Goal: Task Accomplishment & Management: Use online tool/utility

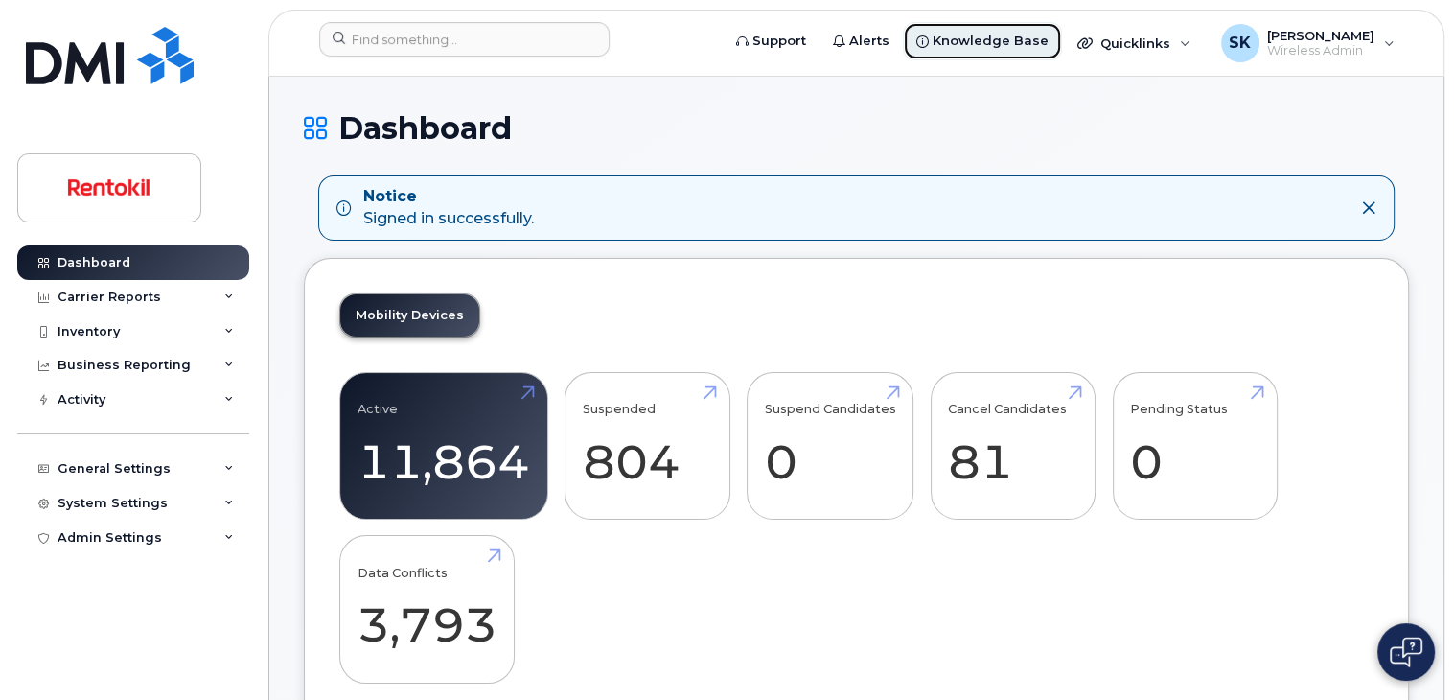
click at [1005, 39] on span "Knowledge Base" at bounding box center [991, 41] width 116 height 19
click at [234, 293] on div "Carrier Reports" at bounding box center [133, 297] width 232 height 35
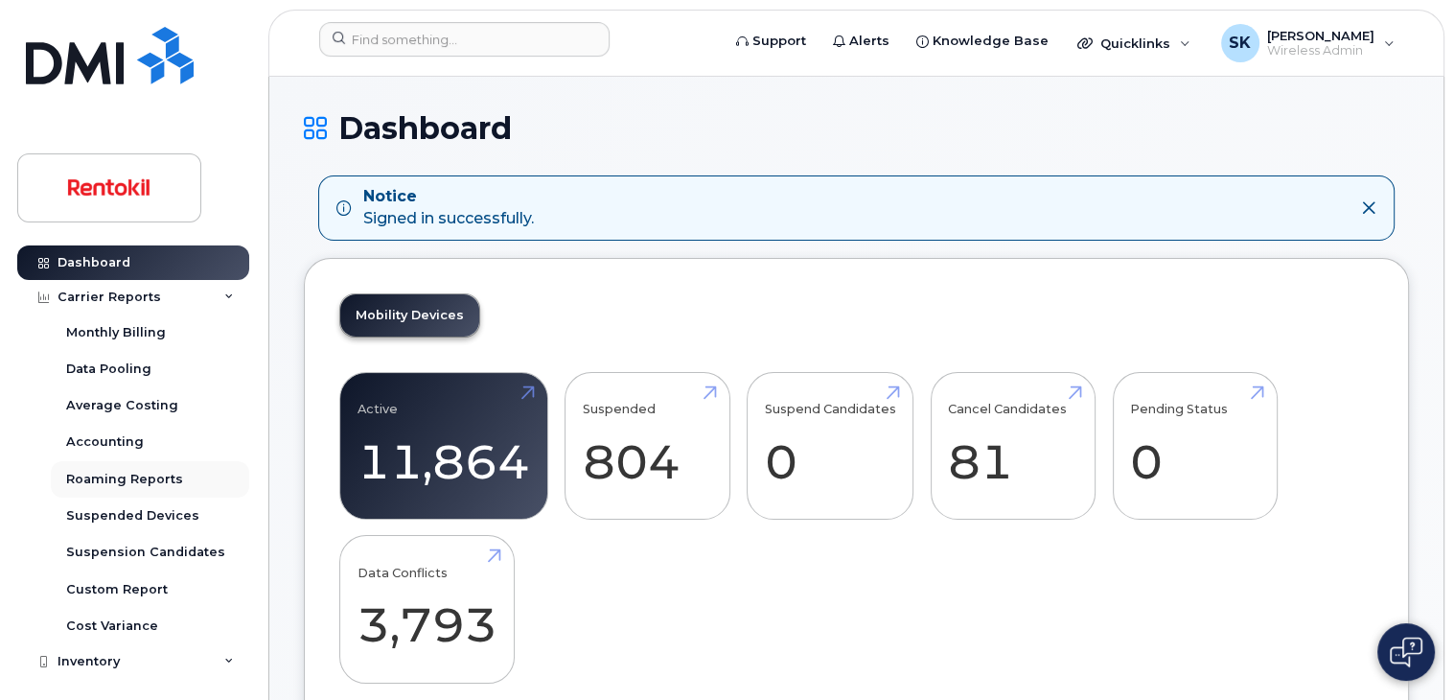
scroll to position [96, 0]
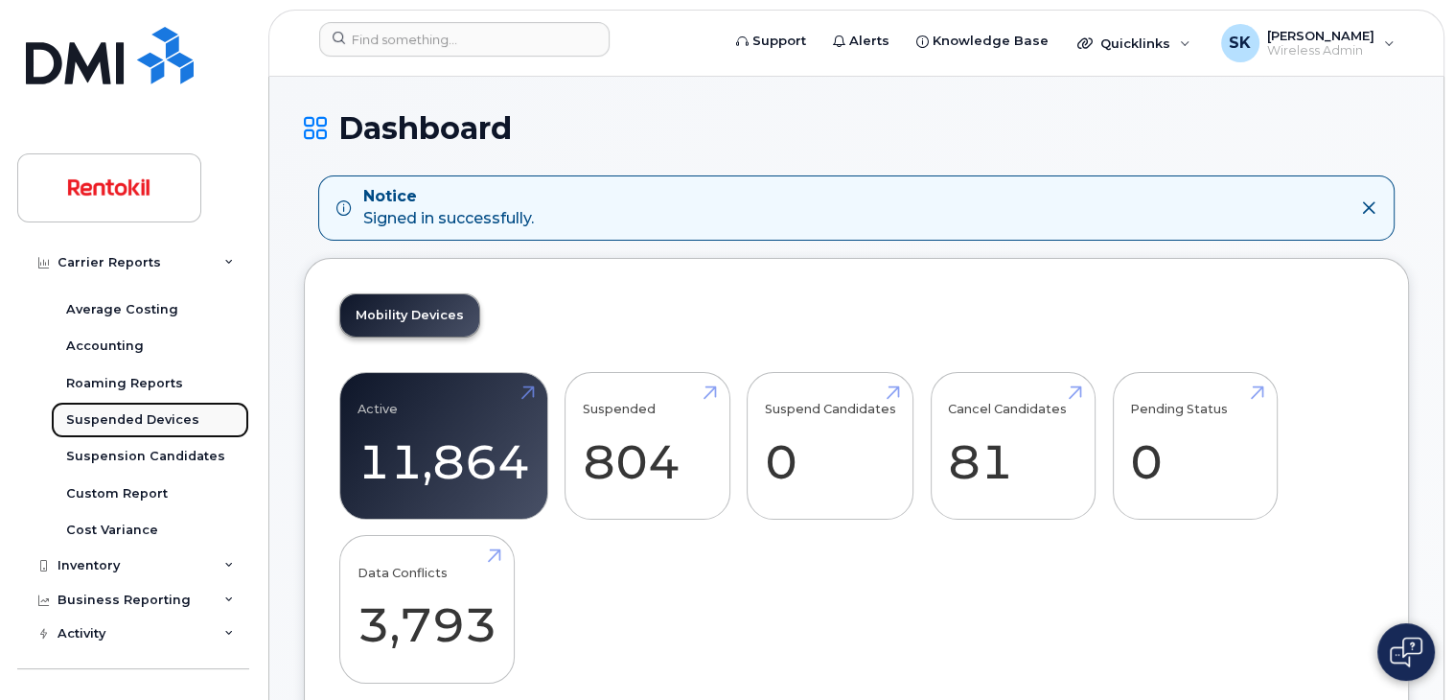
click at [152, 422] on div "Suspended Devices" at bounding box center [132, 419] width 133 height 17
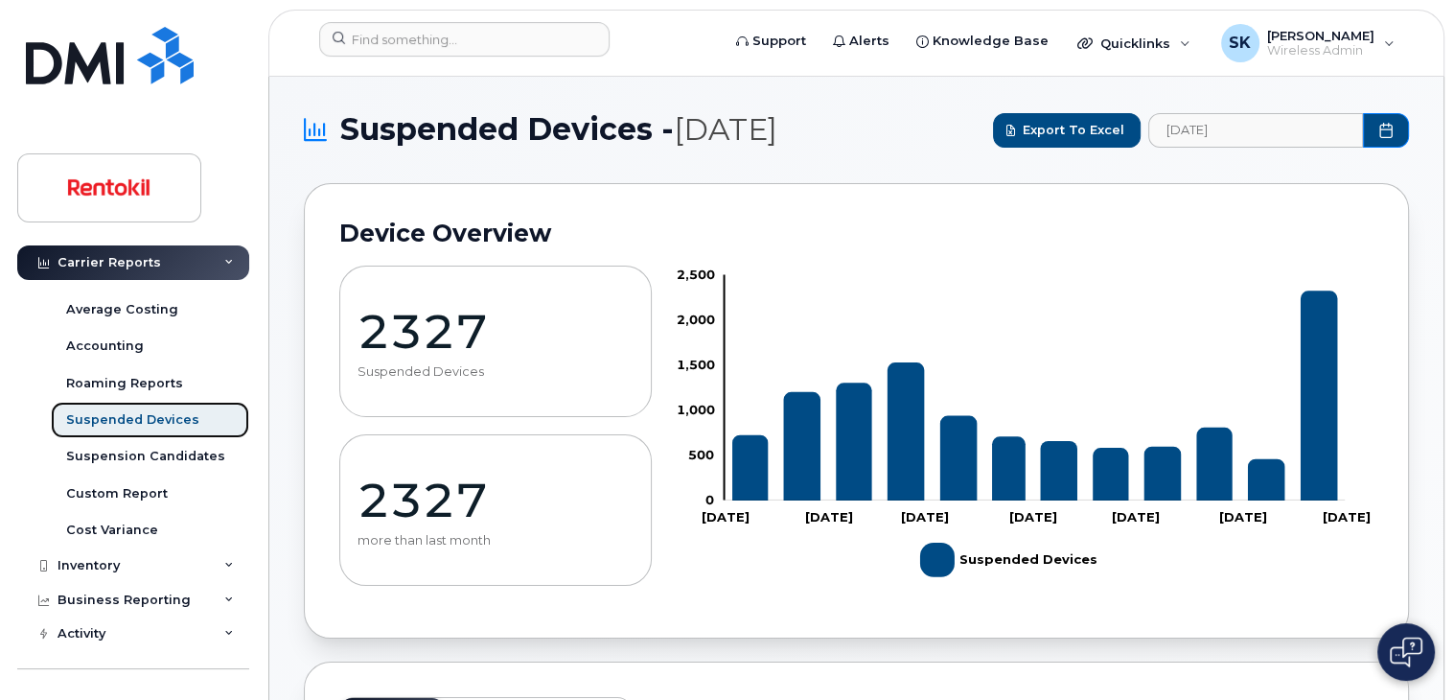
scroll to position [62, 0]
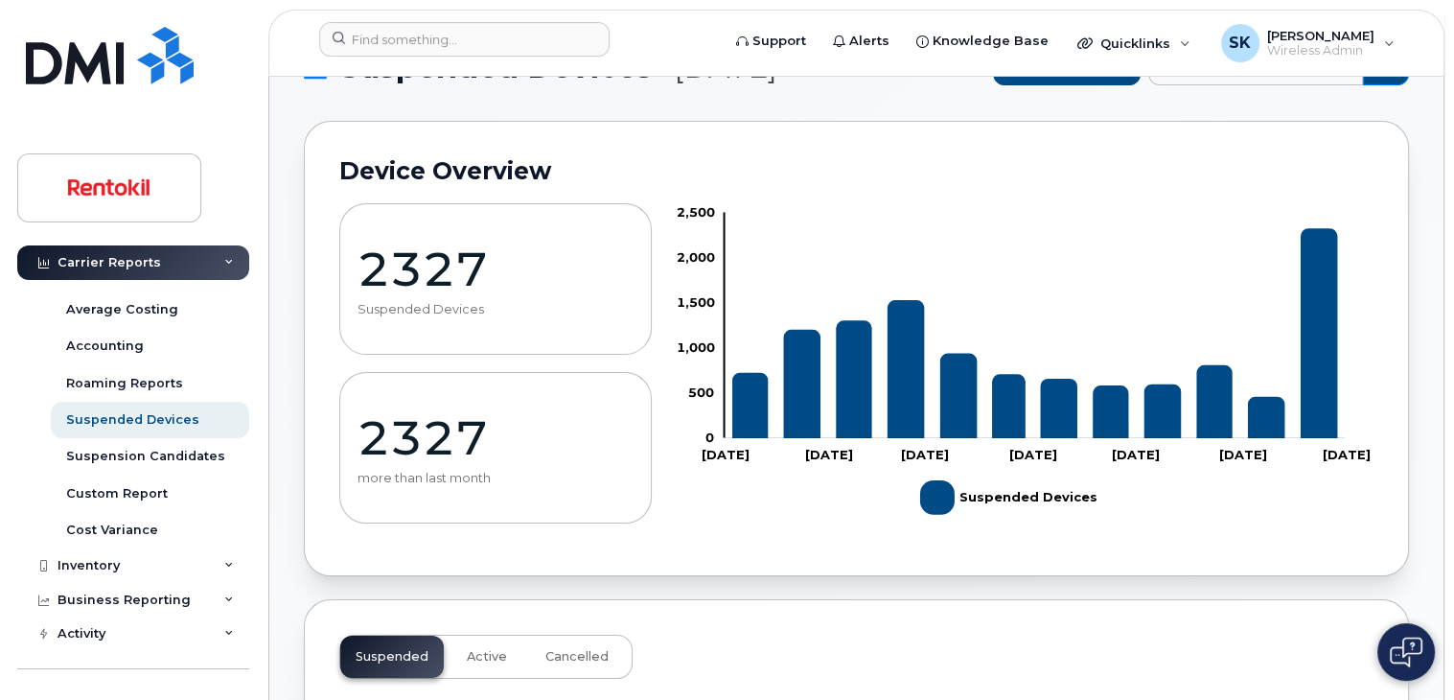
click at [1085, 121] on div "Device Overview 2327 Suspended Devices 2327 more than last month Zoom Out 1,000…" at bounding box center [856, 348] width 1105 height 455
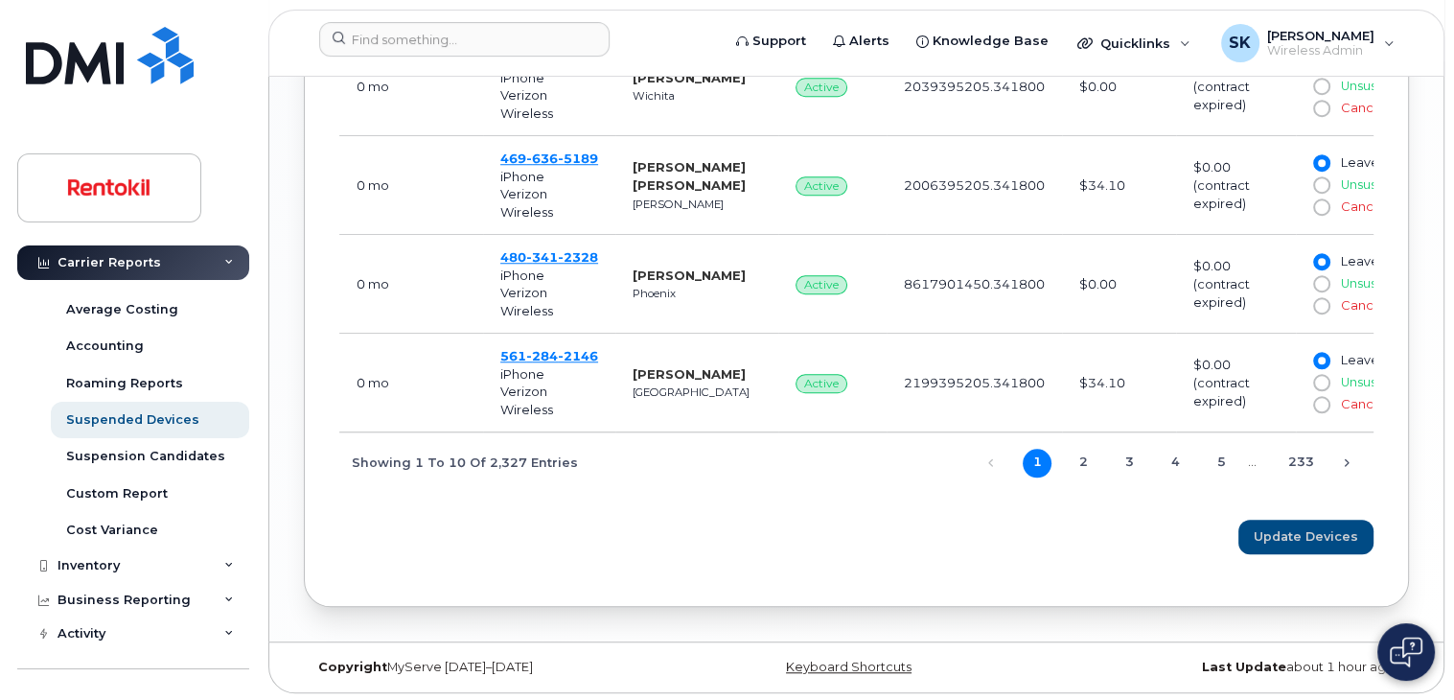
scroll to position [1545, 0]
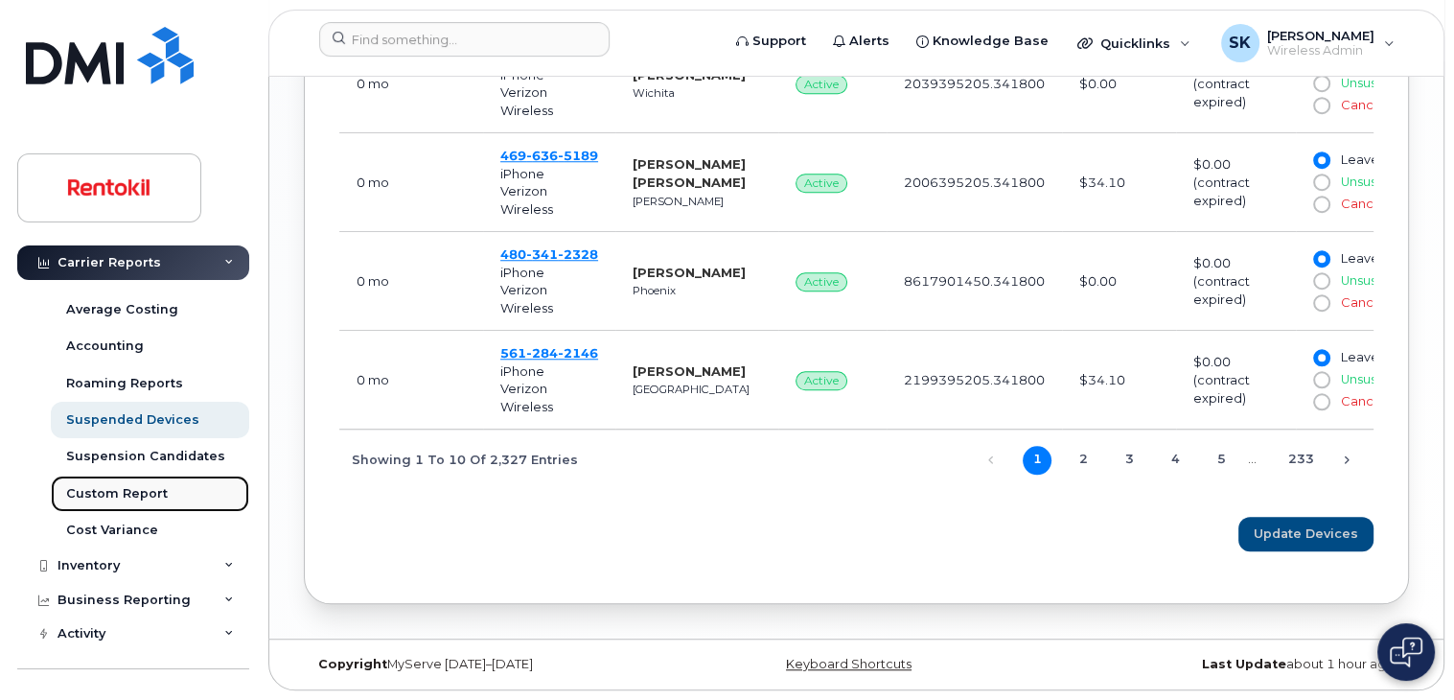
click at [118, 489] on div "Custom Report" at bounding box center [117, 493] width 102 height 17
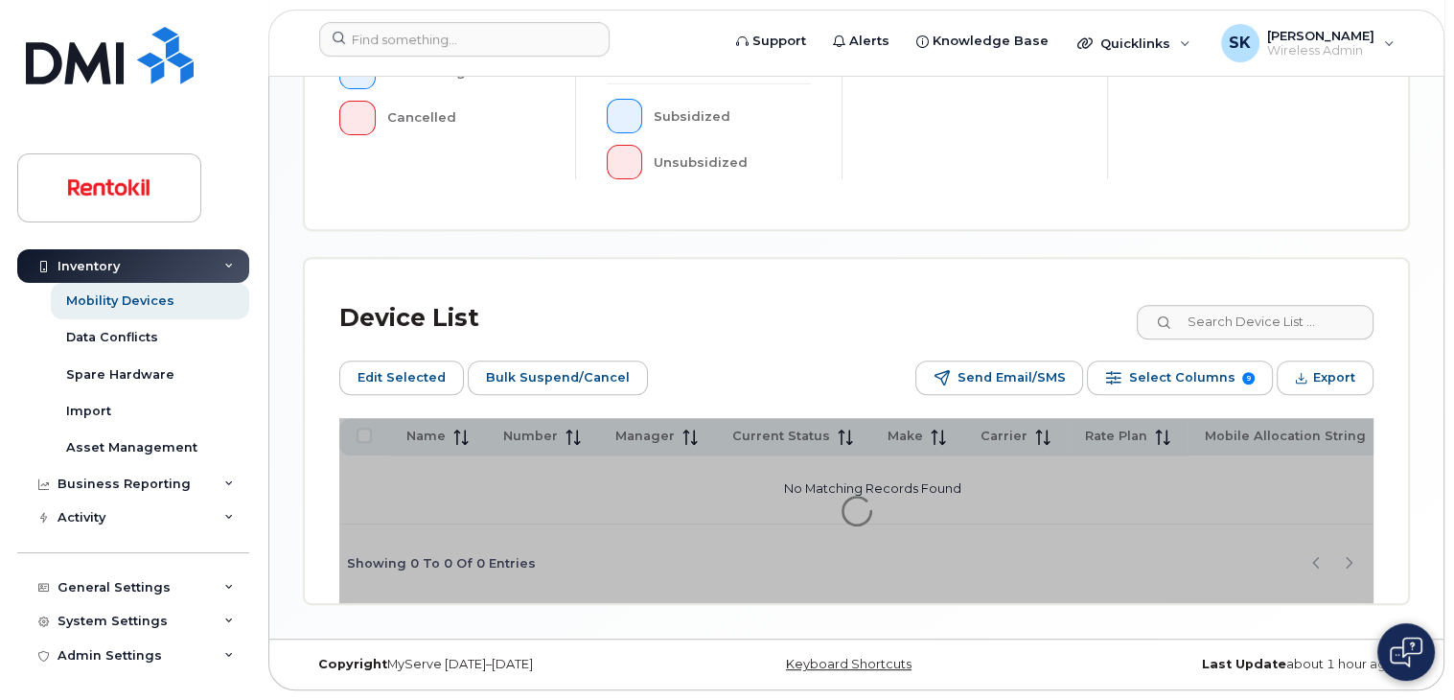
scroll to position [694, 0]
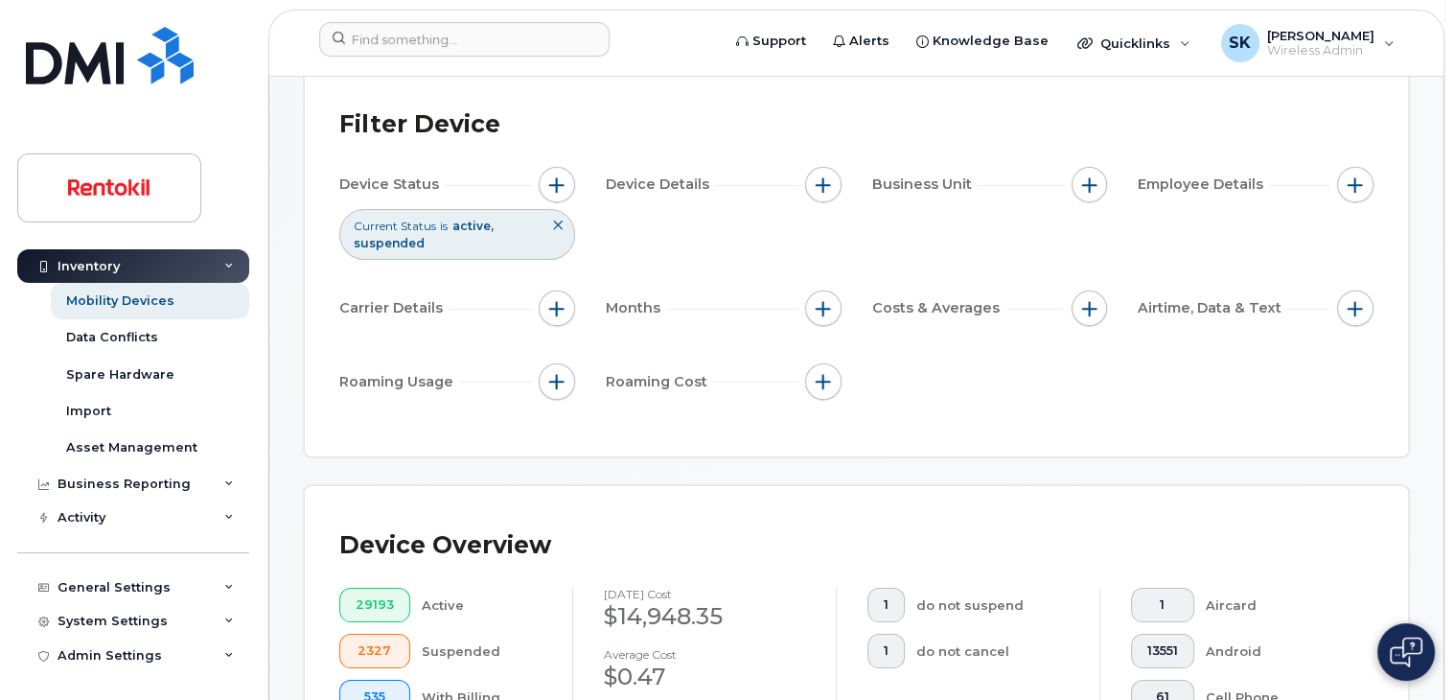
scroll to position [73, 0]
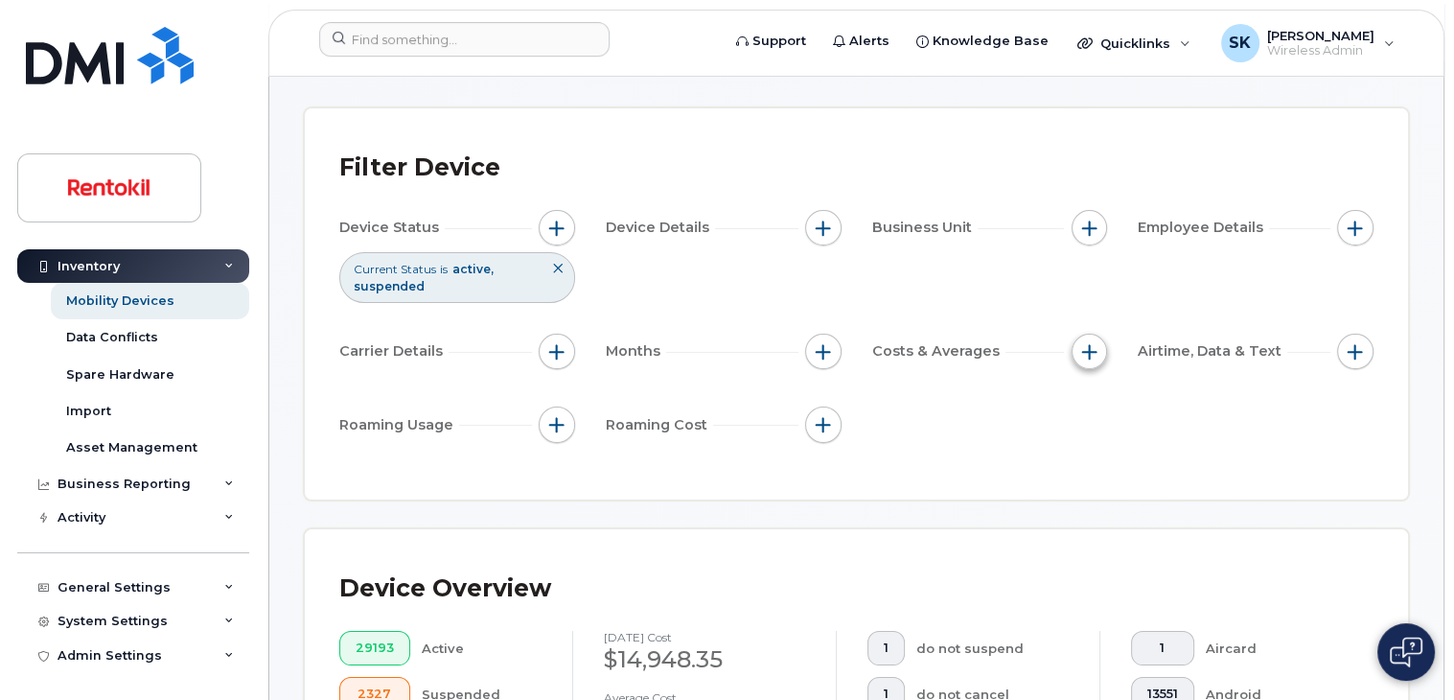
click at [1087, 358] on button "button" at bounding box center [1090, 352] width 36 height 36
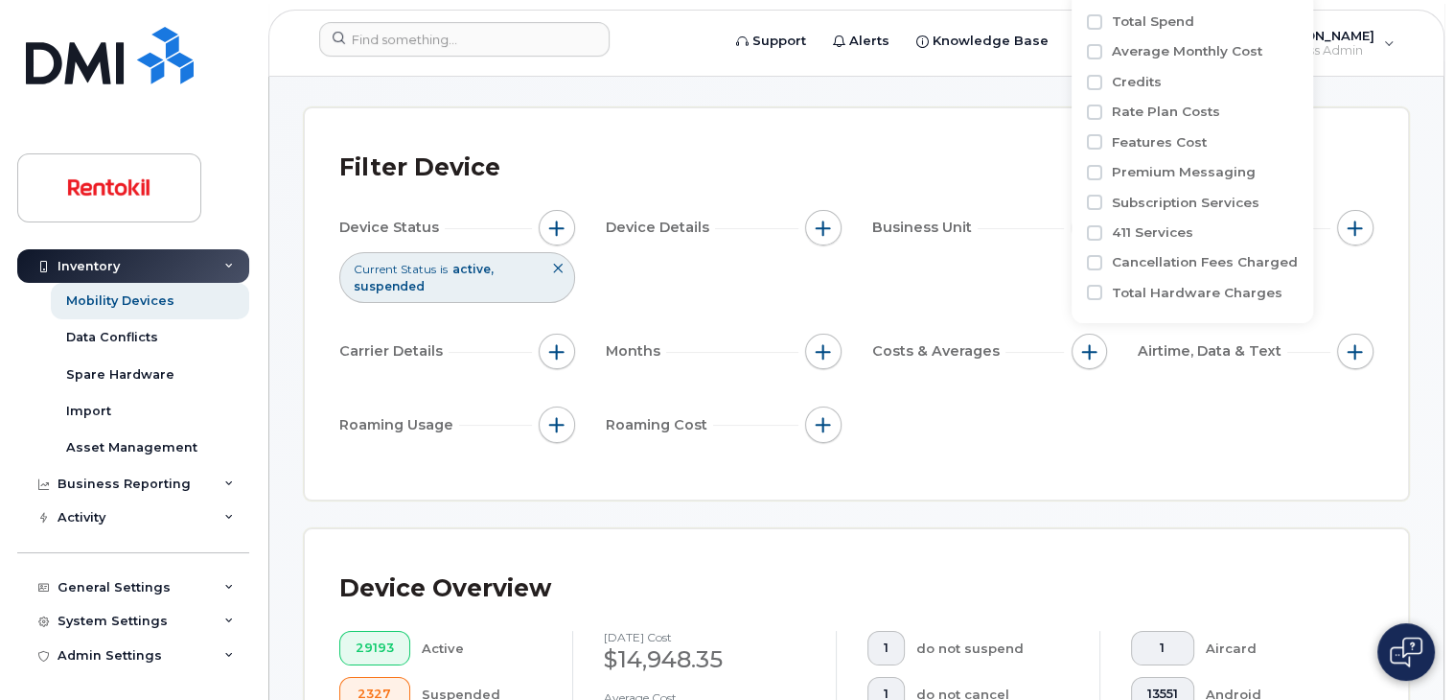
click at [888, 237] on div "Business Unit" at bounding box center [990, 228] width 236 height 36
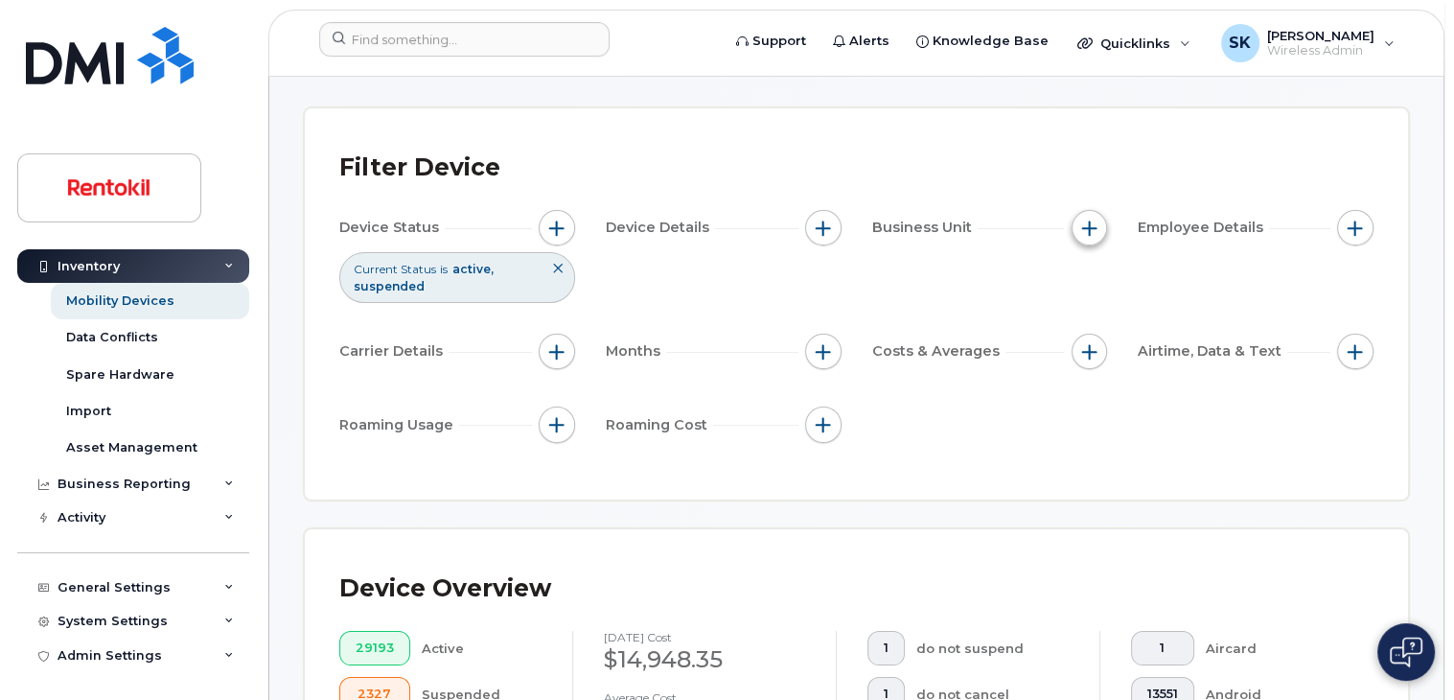
click at [1089, 227] on span "button" at bounding box center [1088, 227] width 15 height 15
click at [1093, 231] on span "button" at bounding box center [1088, 227] width 15 height 15
click at [1096, 231] on span "button" at bounding box center [1088, 227] width 15 height 15
click at [1093, 351] on input "Additional Status" at bounding box center [1094, 345] width 15 height 15
click at [1127, 350] on label "Additional Status" at bounding box center [1171, 345] width 118 height 18
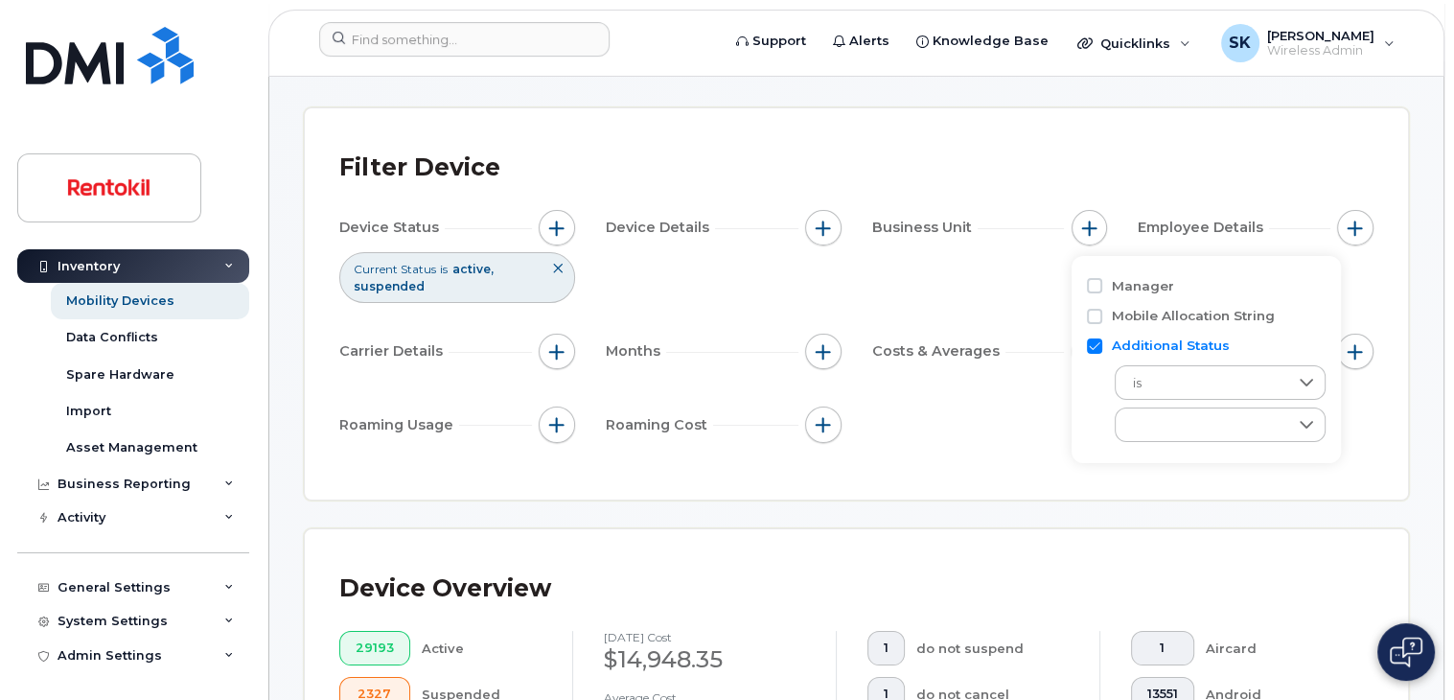
click at [1102, 350] on input "Additional Status" at bounding box center [1094, 345] width 15 height 15
click at [1127, 350] on label "Additional Status" at bounding box center [1171, 345] width 118 height 18
click at [1102, 350] on input "Additional Status" at bounding box center [1094, 345] width 15 height 15
checkbox input "true"
click at [1307, 428] on icon at bounding box center [1306, 424] width 15 height 15
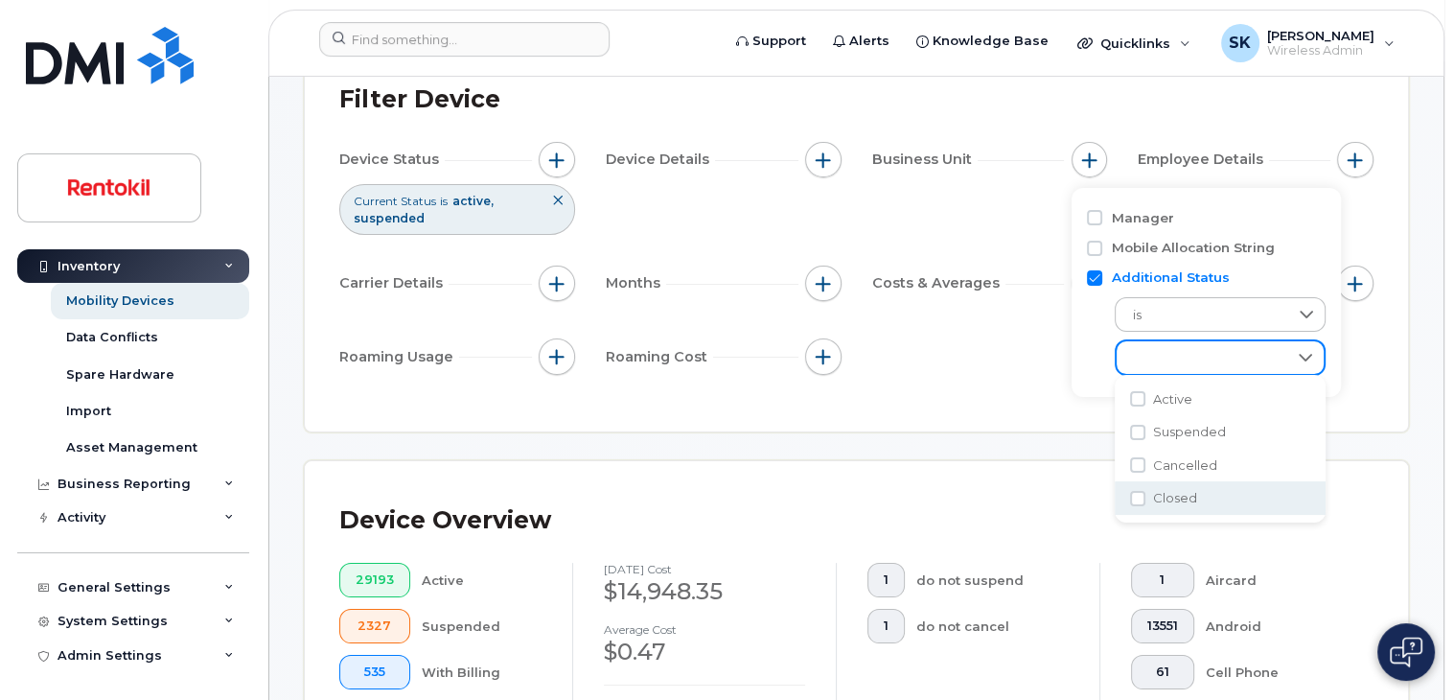
scroll to position [169, 0]
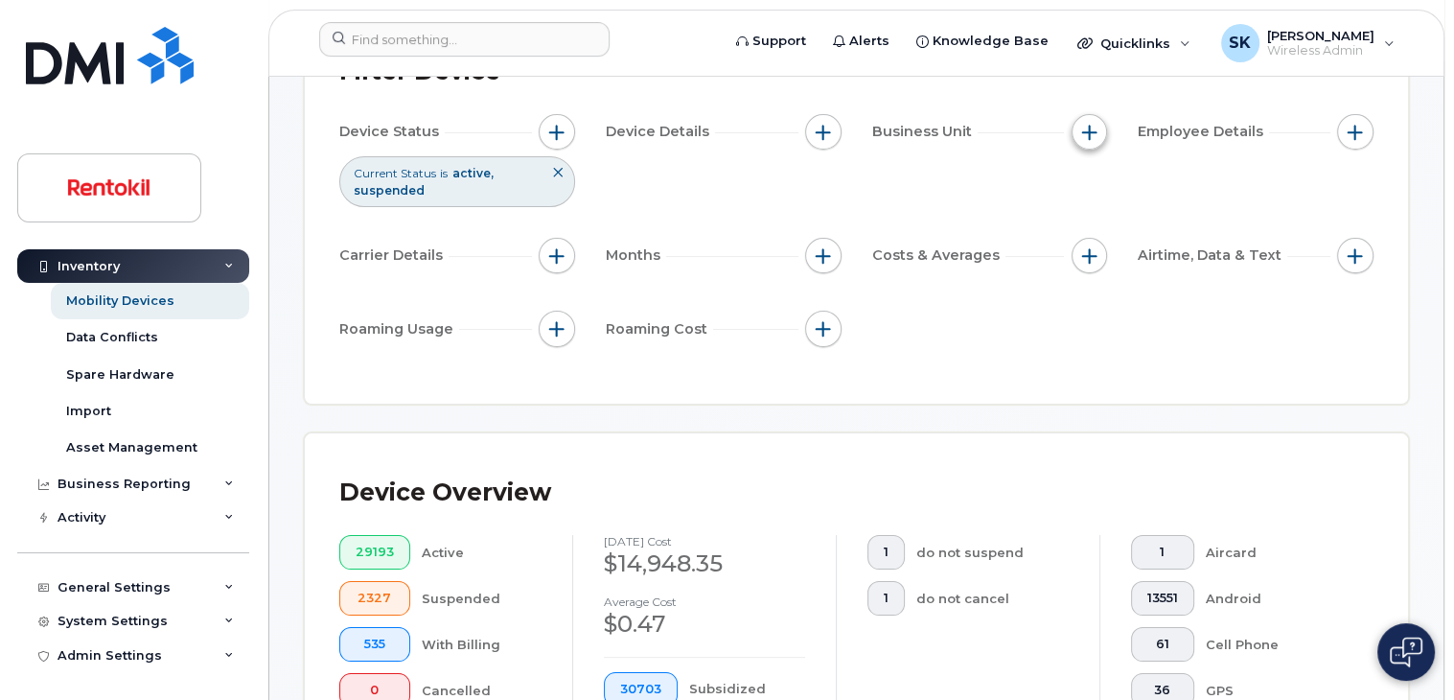
click at [1096, 127] on span "button" at bounding box center [1088, 132] width 15 height 15
click at [1095, 248] on input "Additional Status" at bounding box center [1094, 249] width 15 height 15
checkbox input "false"
click at [1096, 190] on input "Manager" at bounding box center [1094, 189] width 15 height 15
checkbox input "true"
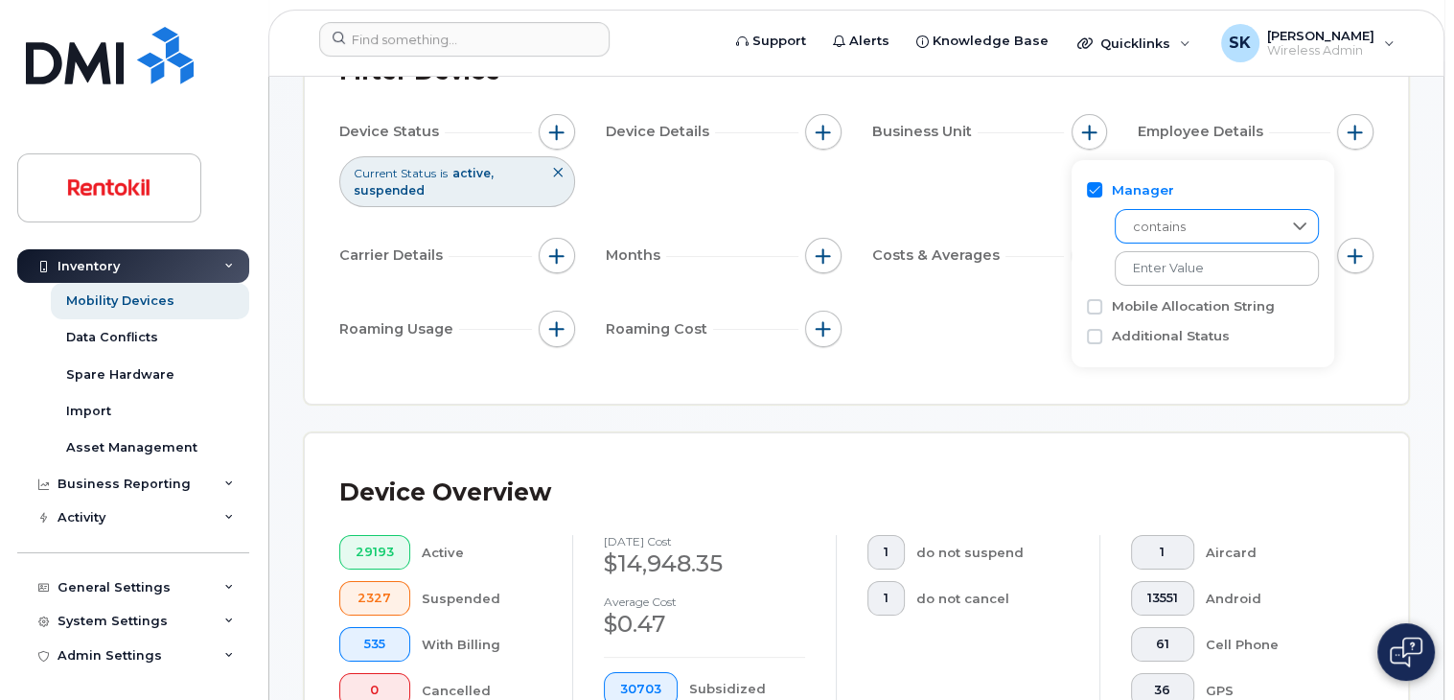
click at [1292, 221] on icon at bounding box center [1299, 226] width 15 height 15
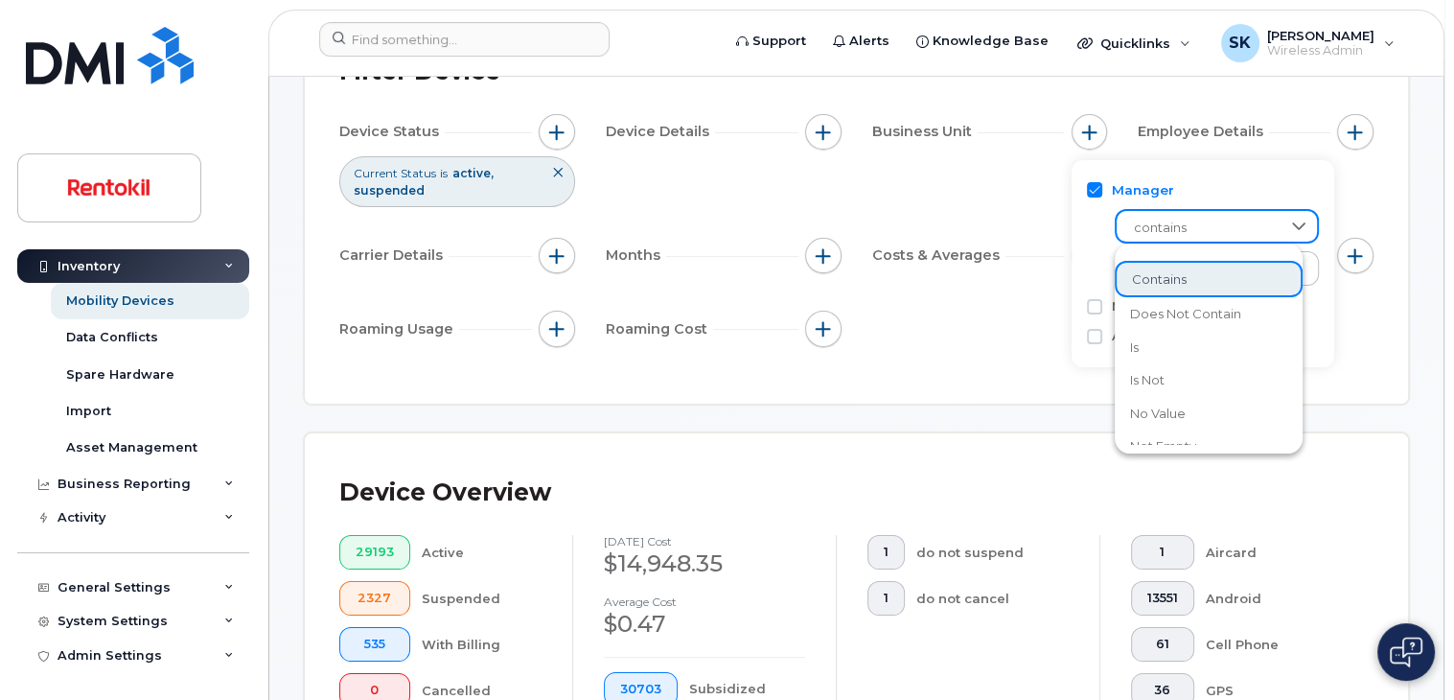
click at [1291, 221] on icon at bounding box center [1298, 226] width 15 height 15
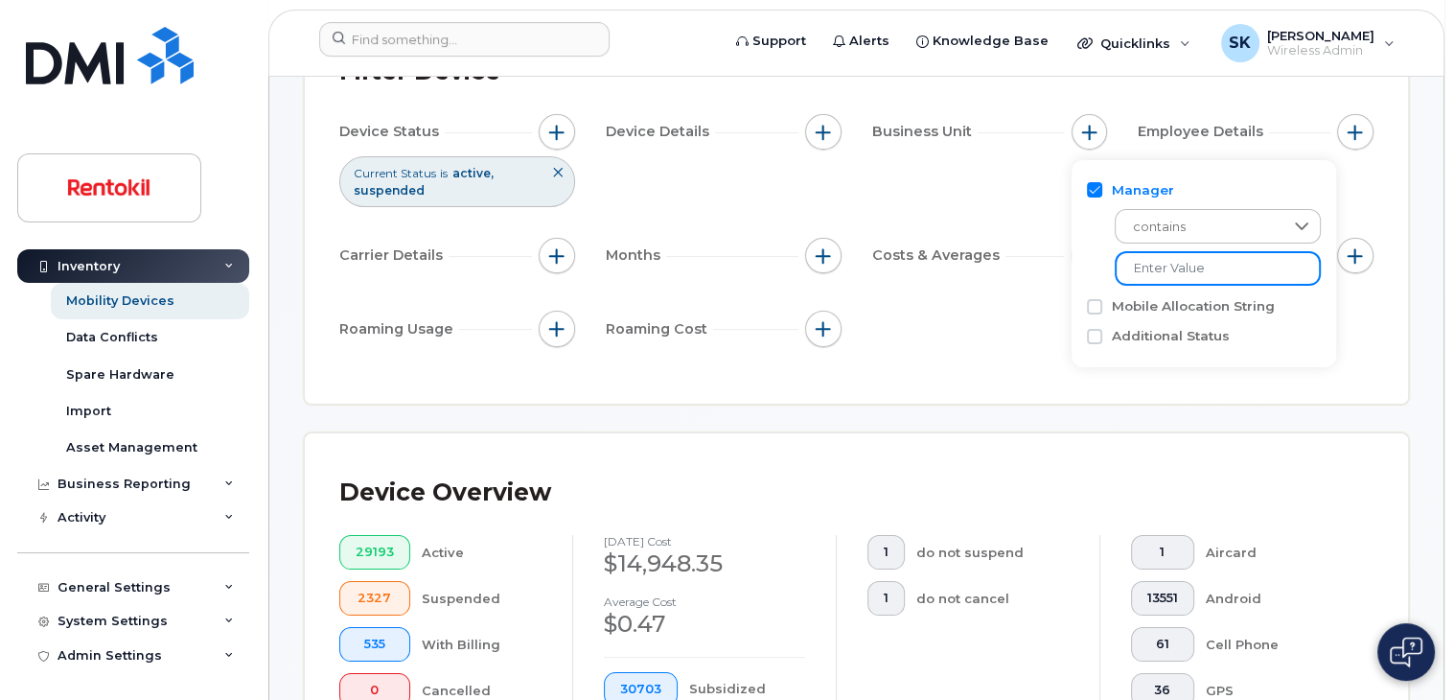
click at [1255, 265] on input "text" at bounding box center [1218, 268] width 206 height 35
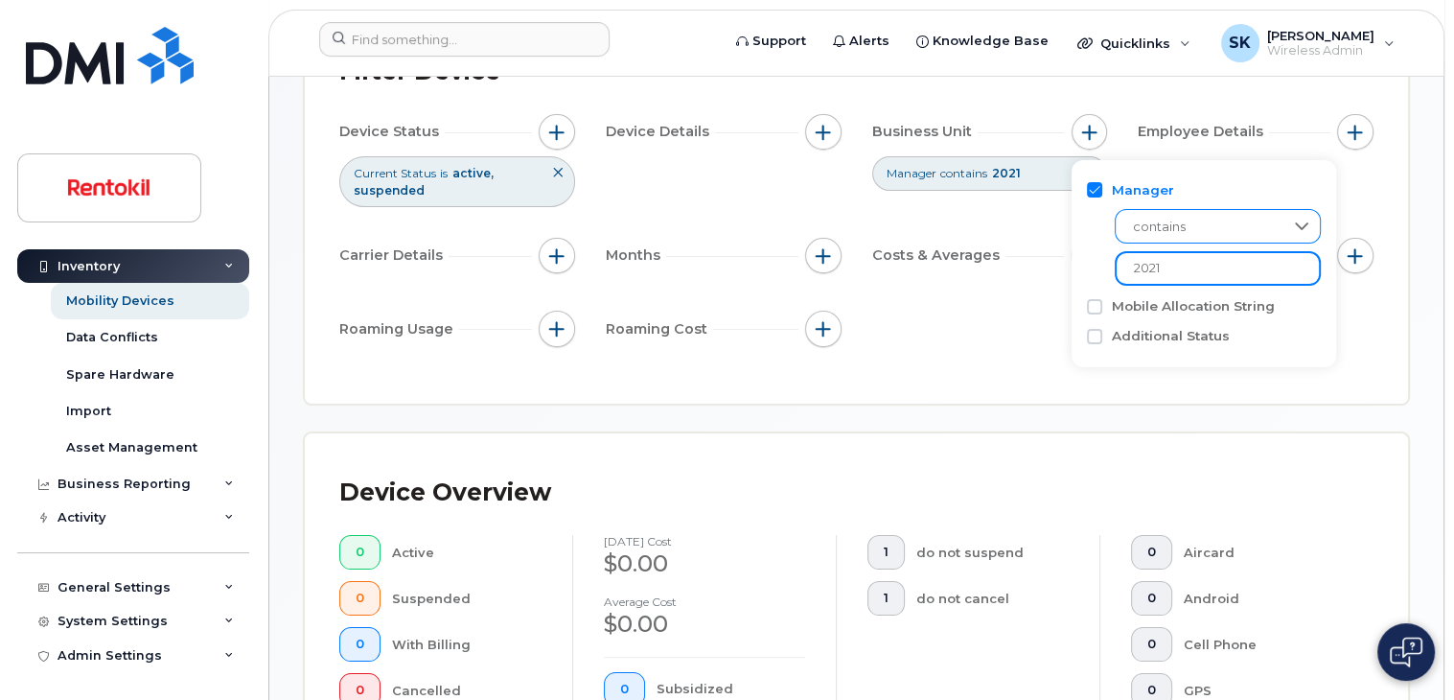
type input "2021"
click at [1002, 327] on div "Device Status Current Status is active suspended Device Details Business Unit M…" at bounding box center [856, 234] width 1034 height 240
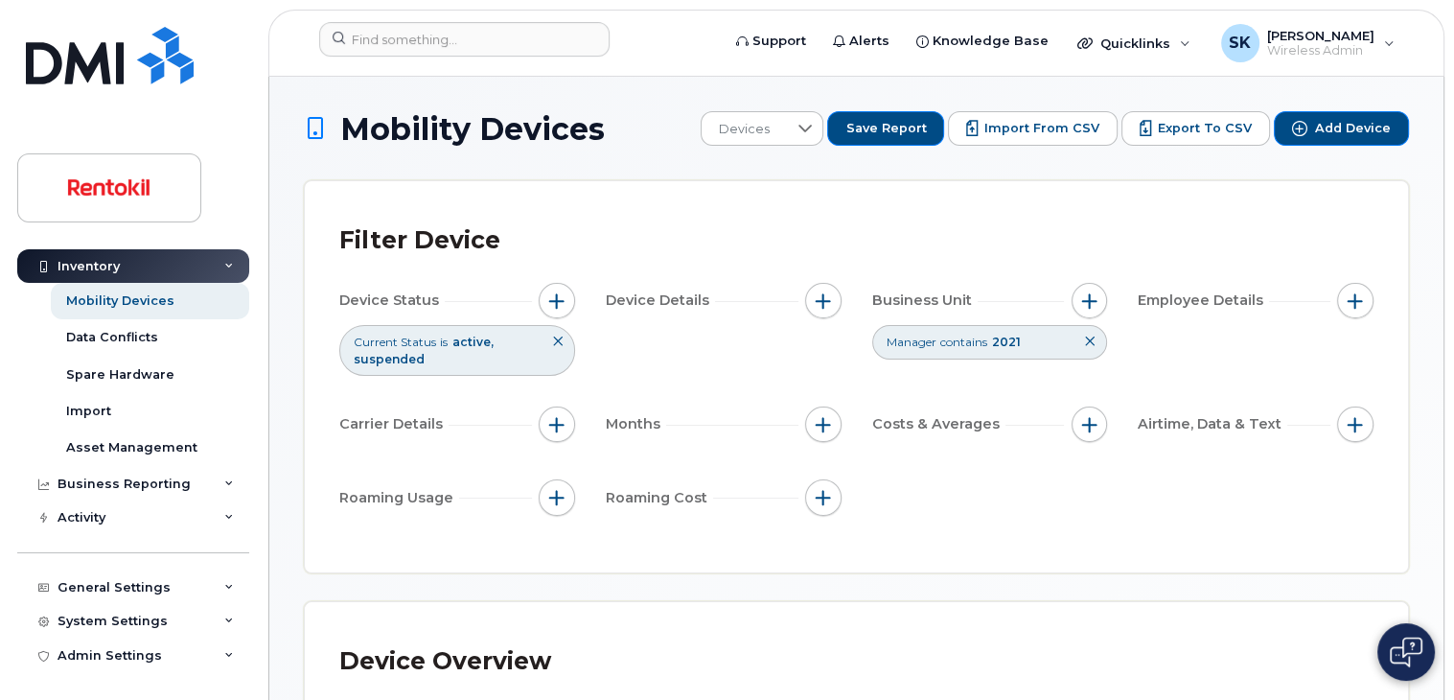
click at [1014, 343] on span "2021" at bounding box center [1006, 342] width 29 height 14
click at [1093, 341] on icon at bounding box center [1090, 341] width 12 height 12
click at [909, 239] on div "Filter Device" at bounding box center [856, 241] width 1034 height 50
click at [907, 296] on span "Business Unit" at bounding box center [924, 300] width 105 height 20
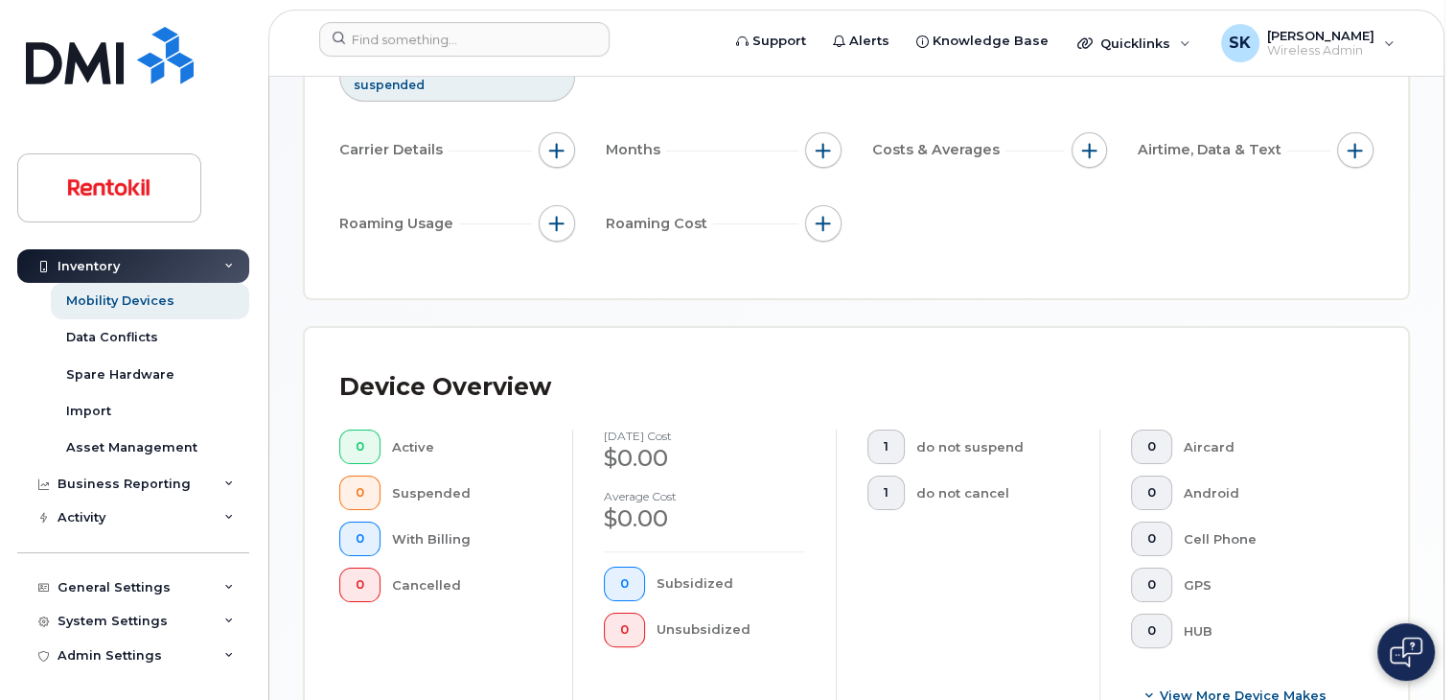
scroll to position [288, 0]
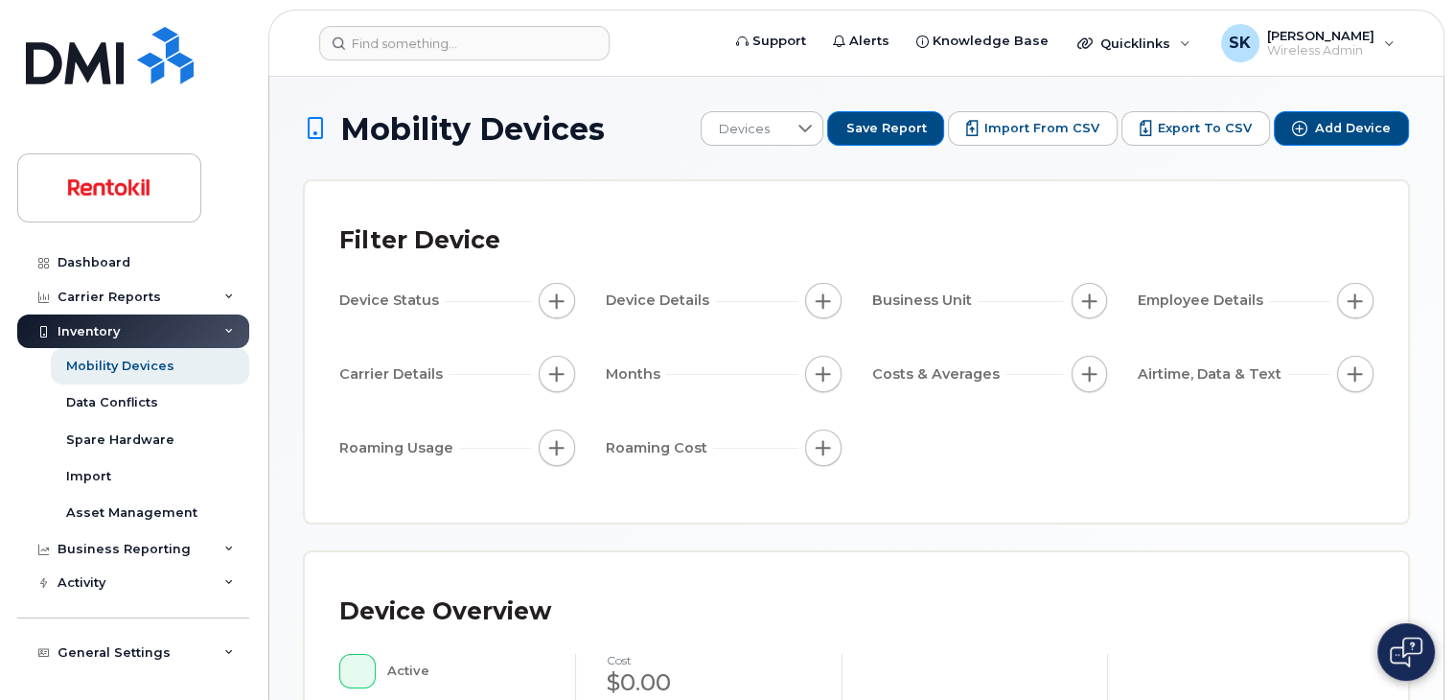
click at [1092, 302] on span "button" at bounding box center [1088, 300] width 15 height 15
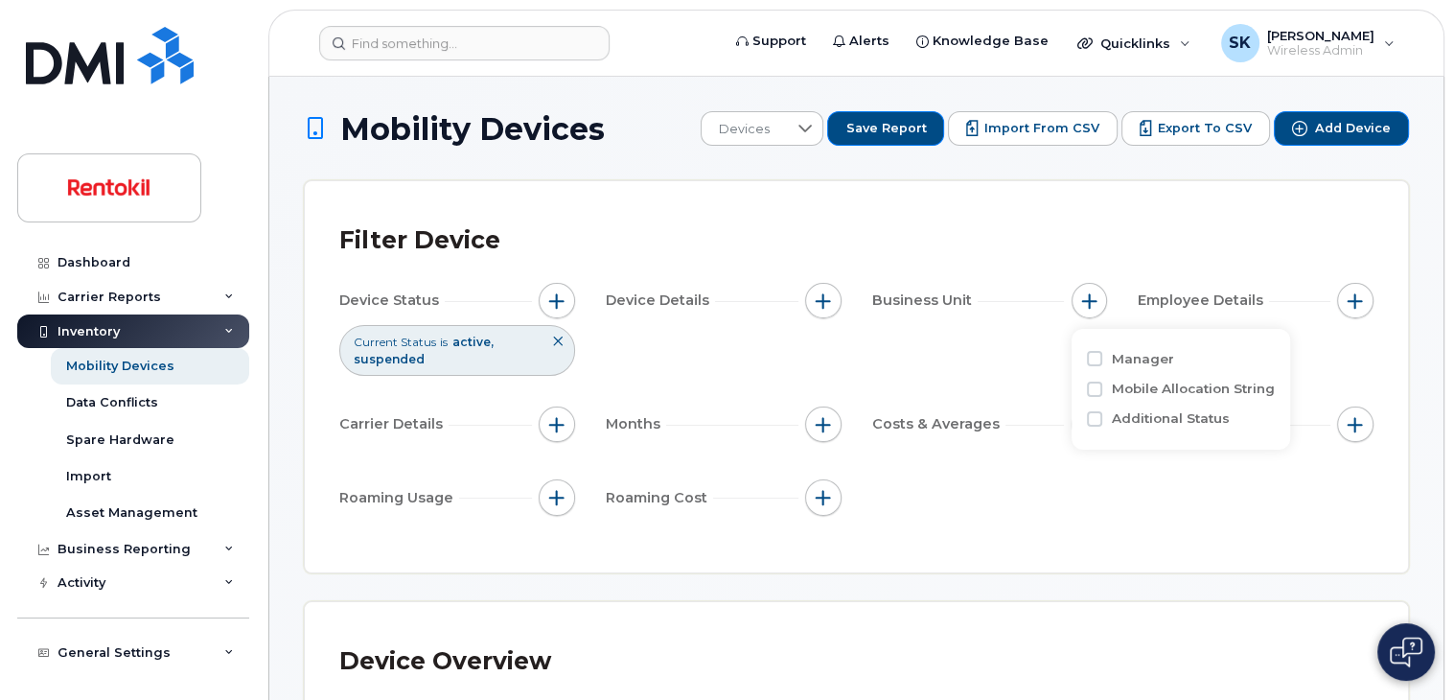
click at [559, 340] on icon at bounding box center [558, 341] width 12 height 12
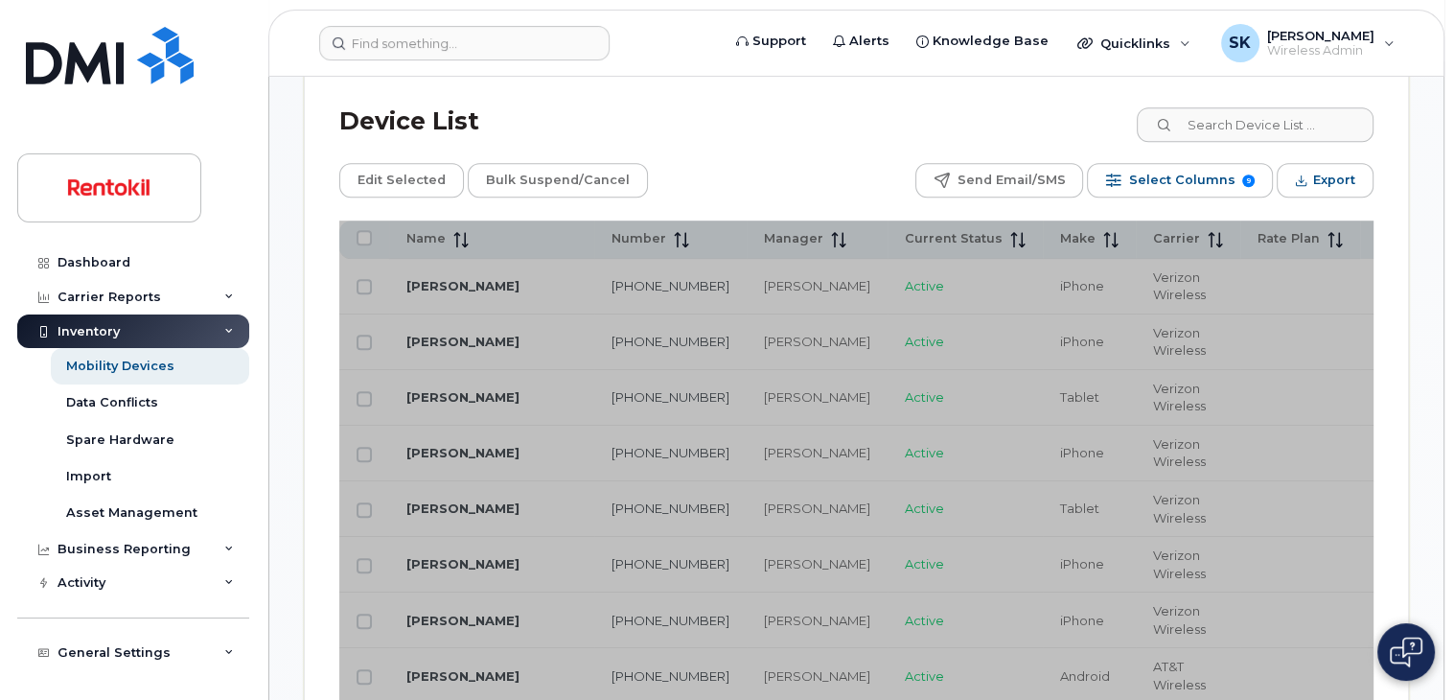
scroll to position [958, 0]
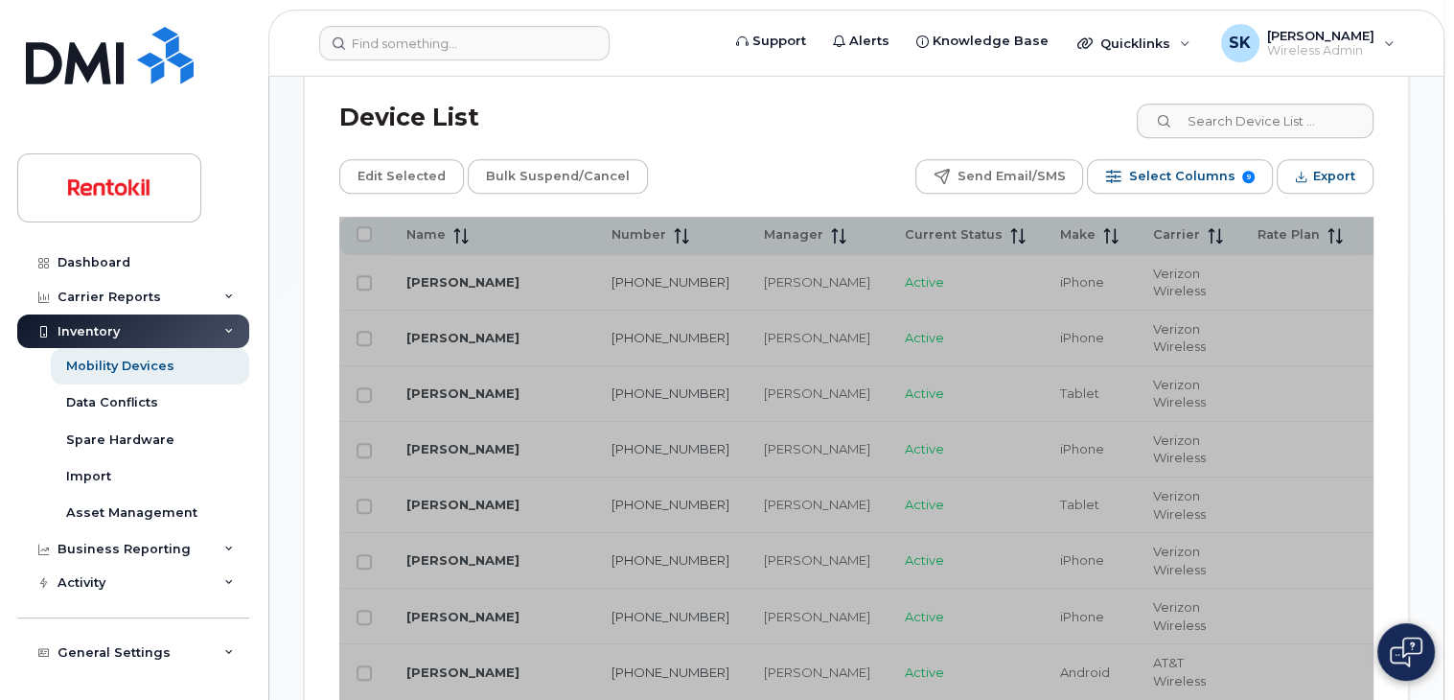
click at [705, 137] on div "Device List" at bounding box center [856, 118] width 1034 height 50
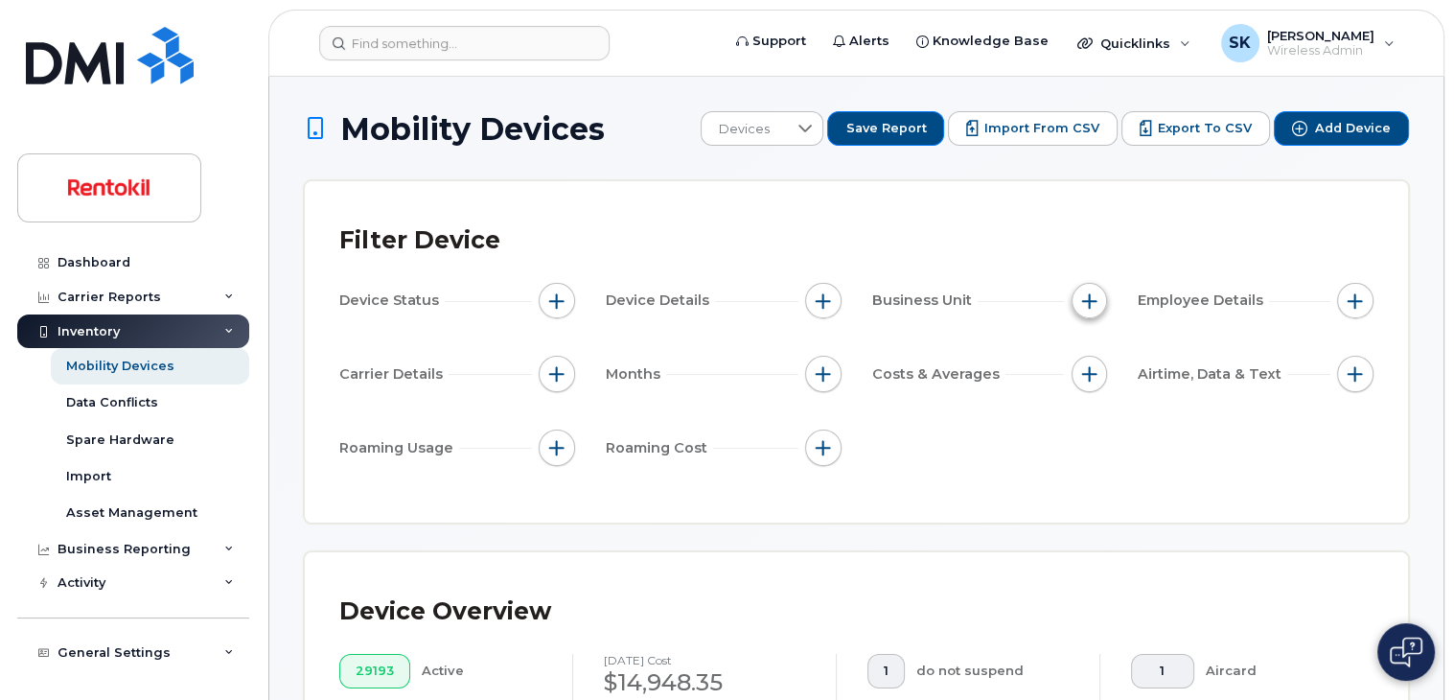
click at [1087, 300] on span "button" at bounding box center [1088, 300] width 15 height 15
click at [1096, 358] on input "Manager" at bounding box center [1094, 358] width 15 height 15
checkbox input "true"
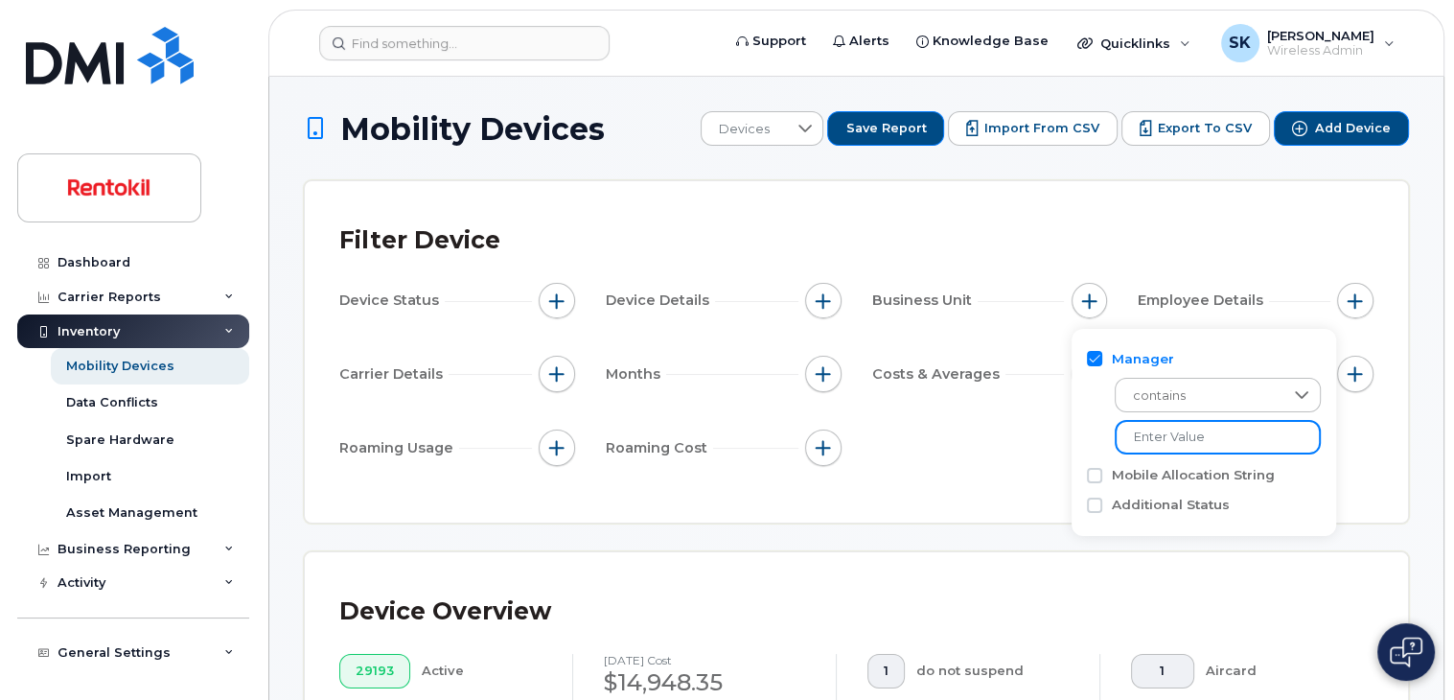
click at [1171, 436] on input "text" at bounding box center [1218, 437] width 206 height 35
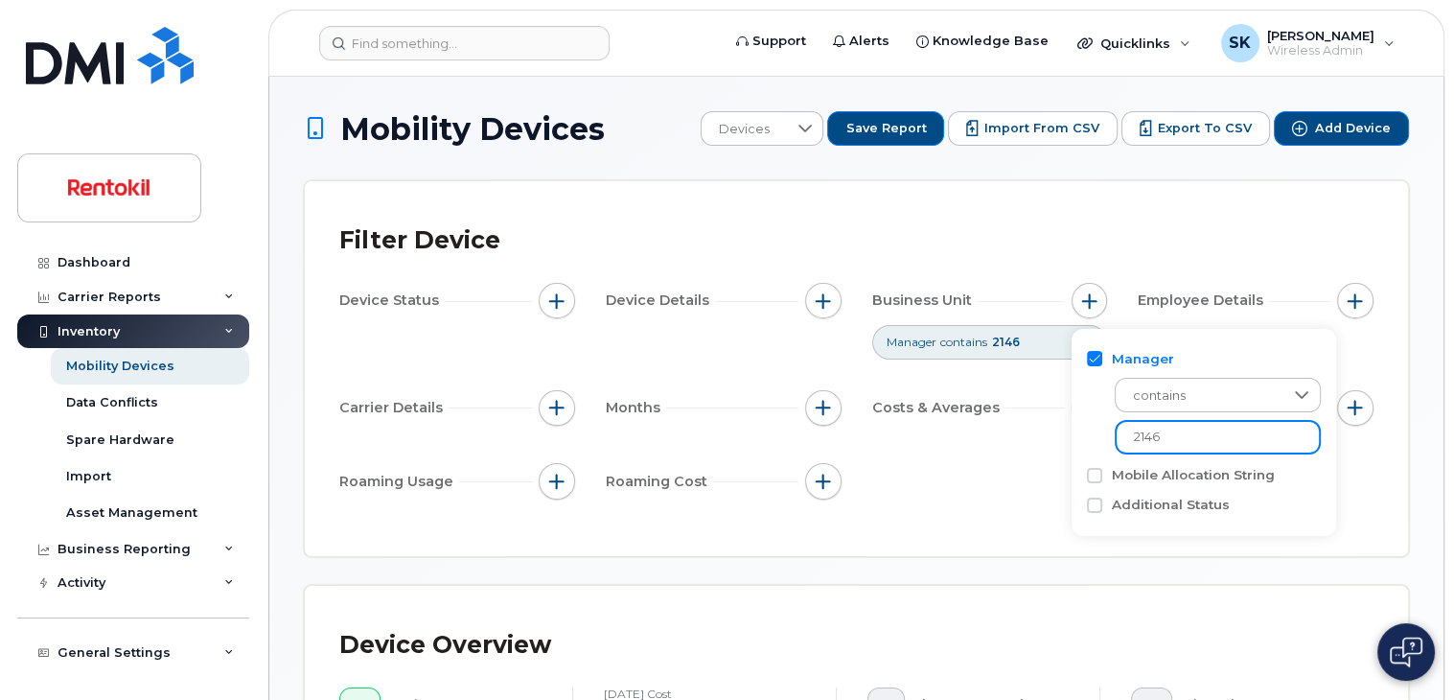
type input "2146"
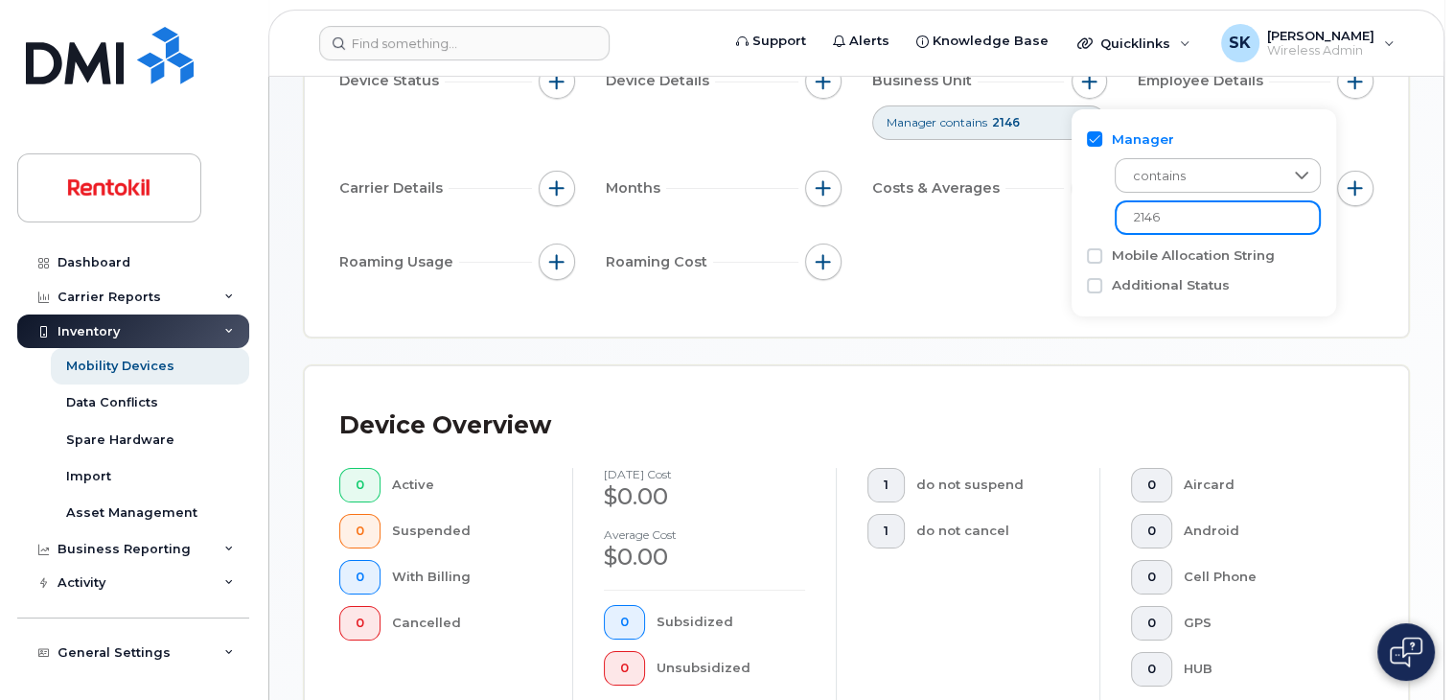
scroll to position [219, 0]
click at [911, 285] on div "Device Status Device Details Business Unit Manager contains 2146 Employee Detai…" at bounding box center [856, 175] width 1034 height 223
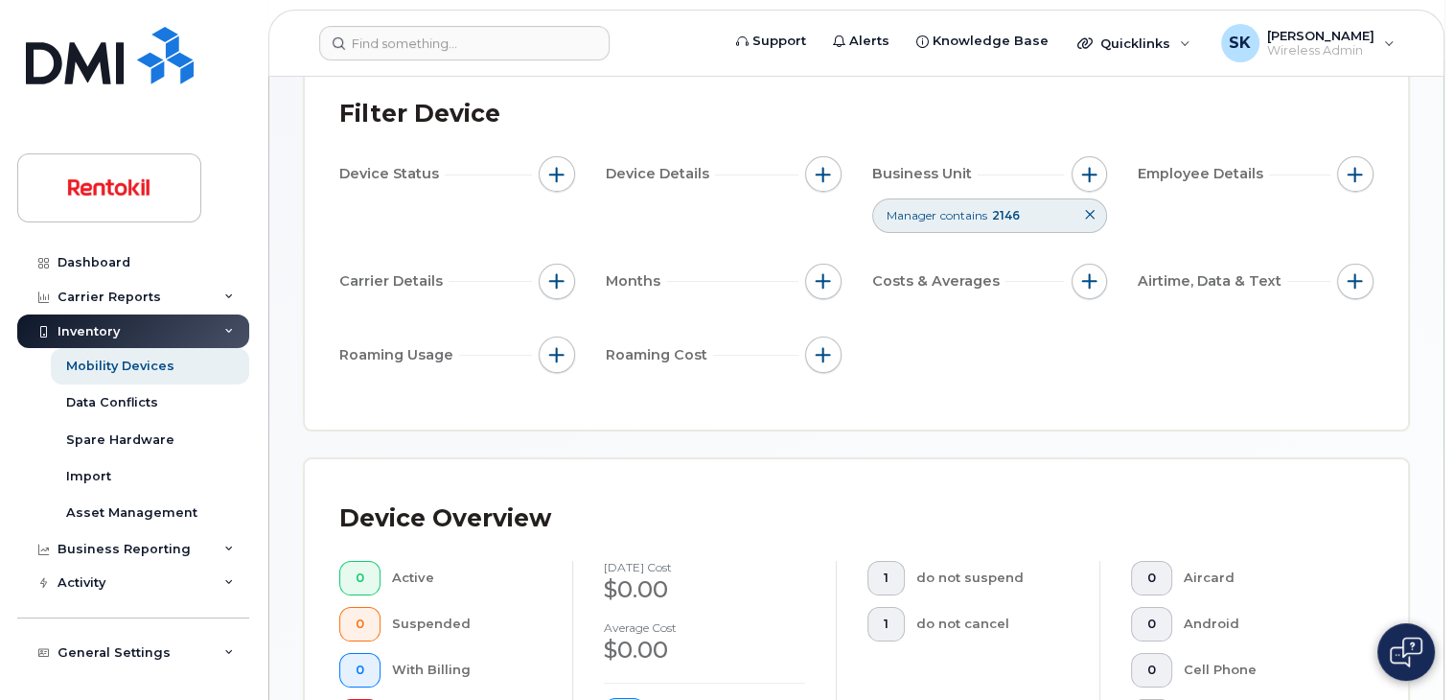
scroll to position [96, 0]
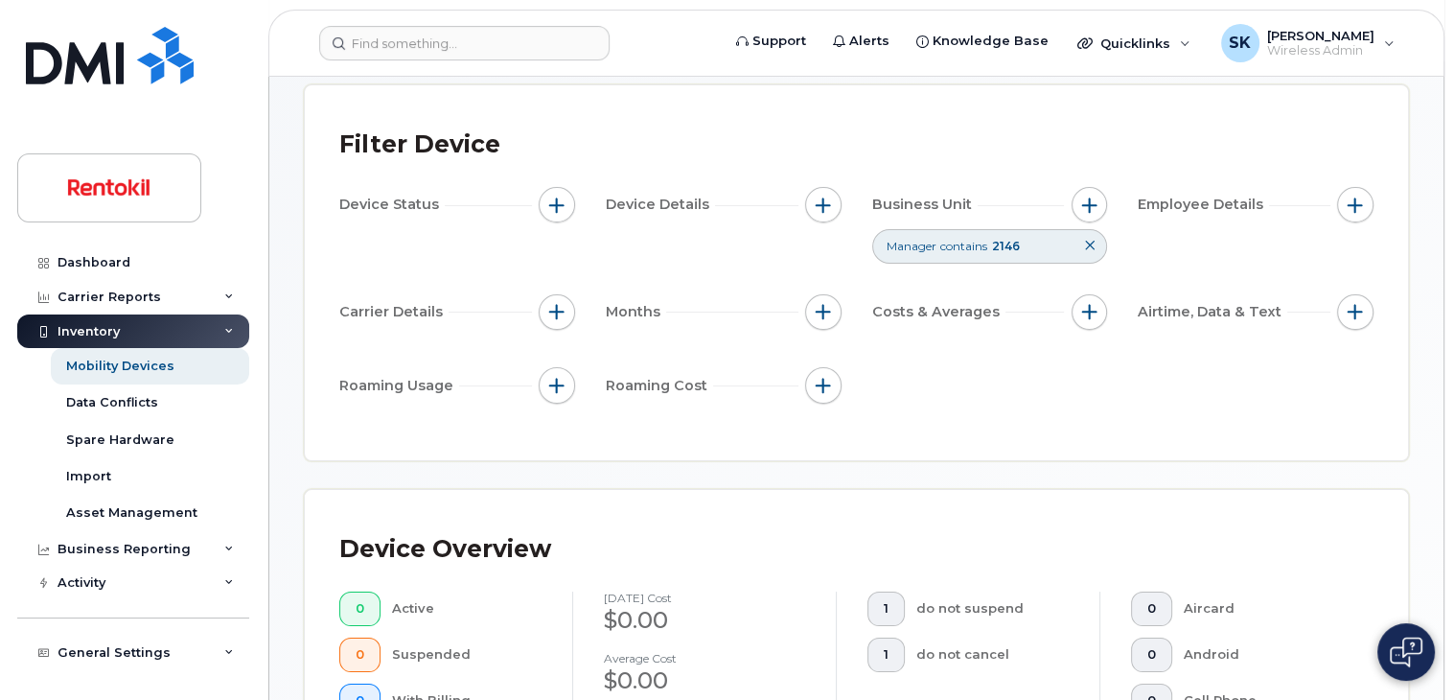
click at [1432, 538] on div "Mobility Devices Devices Save Report Import from CSV Export to CSV Add Device F…" at bounding box center [856, 657] width 1174 height 1352
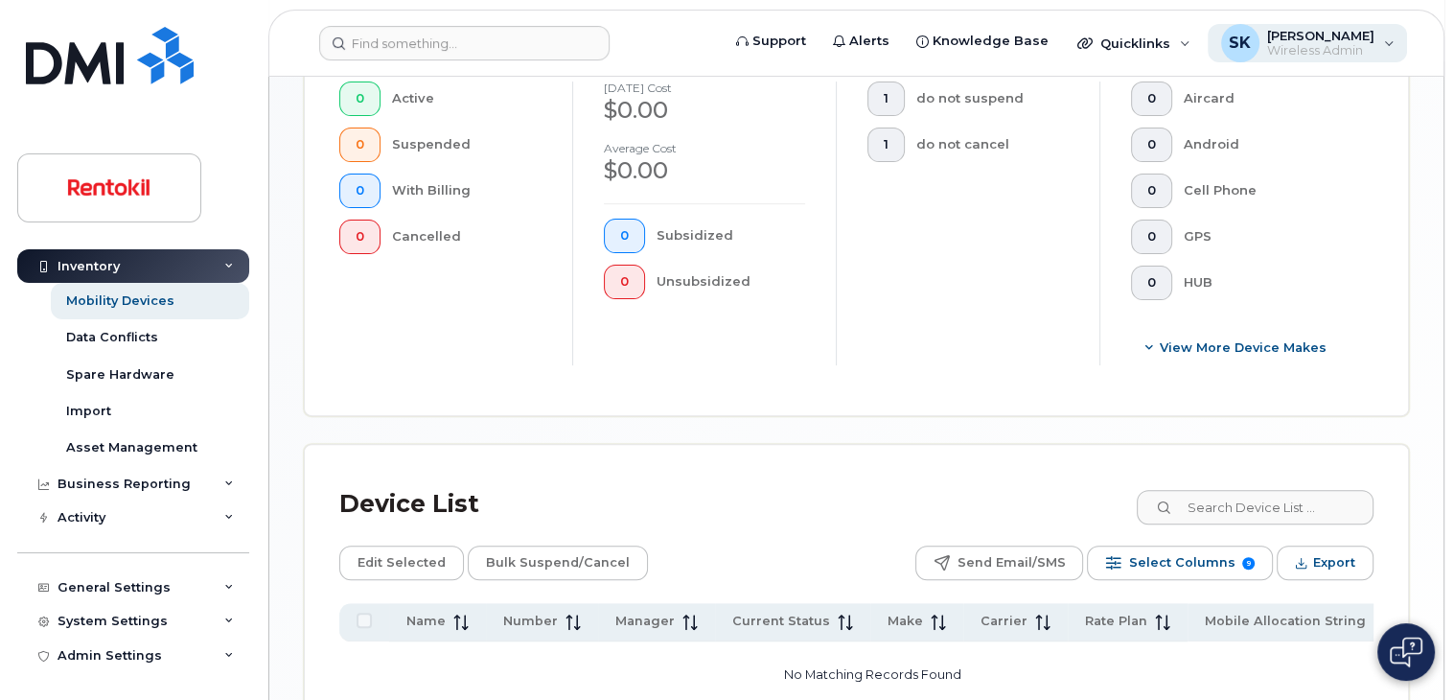
scroll to position [602, 0]
